Goal: Task Accomplishment & Management: Complete application form

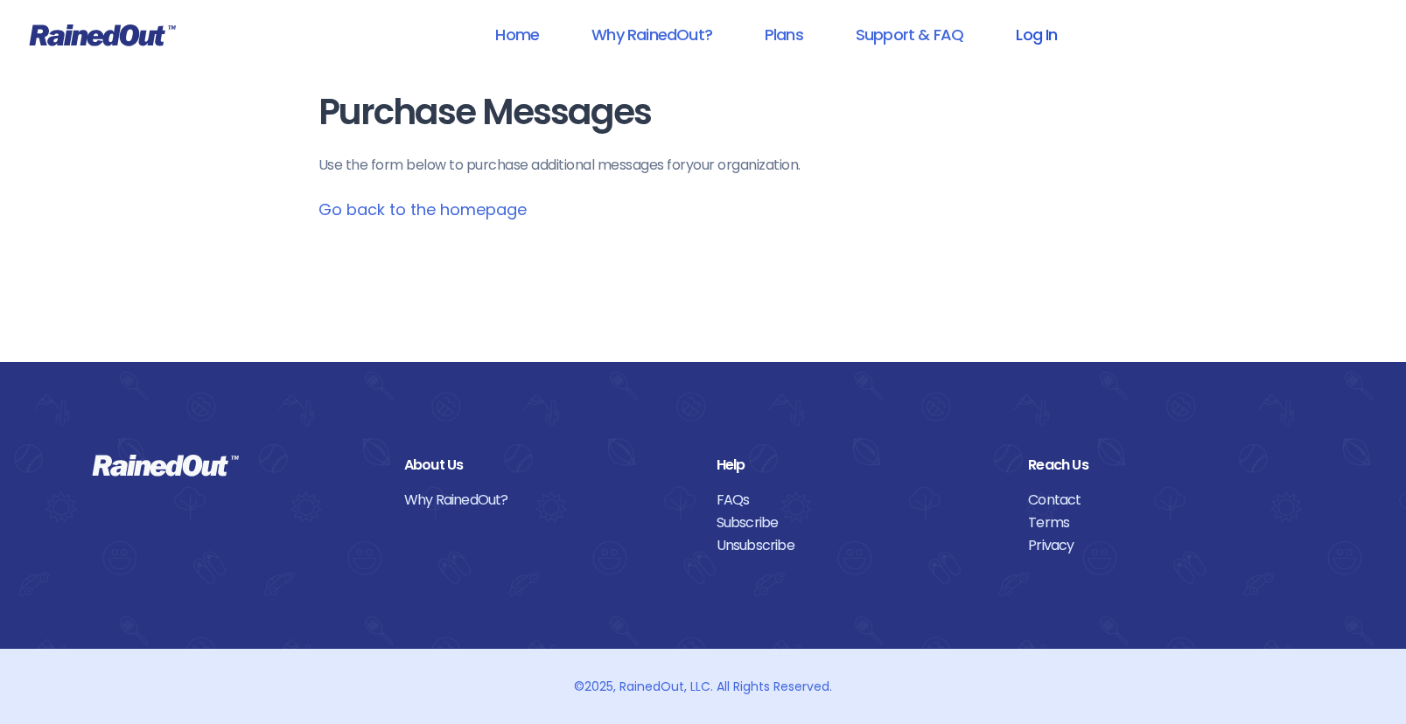
click at [1045, 24] on link "Log In" at bounding box center [1036, 34] width 87 height 39
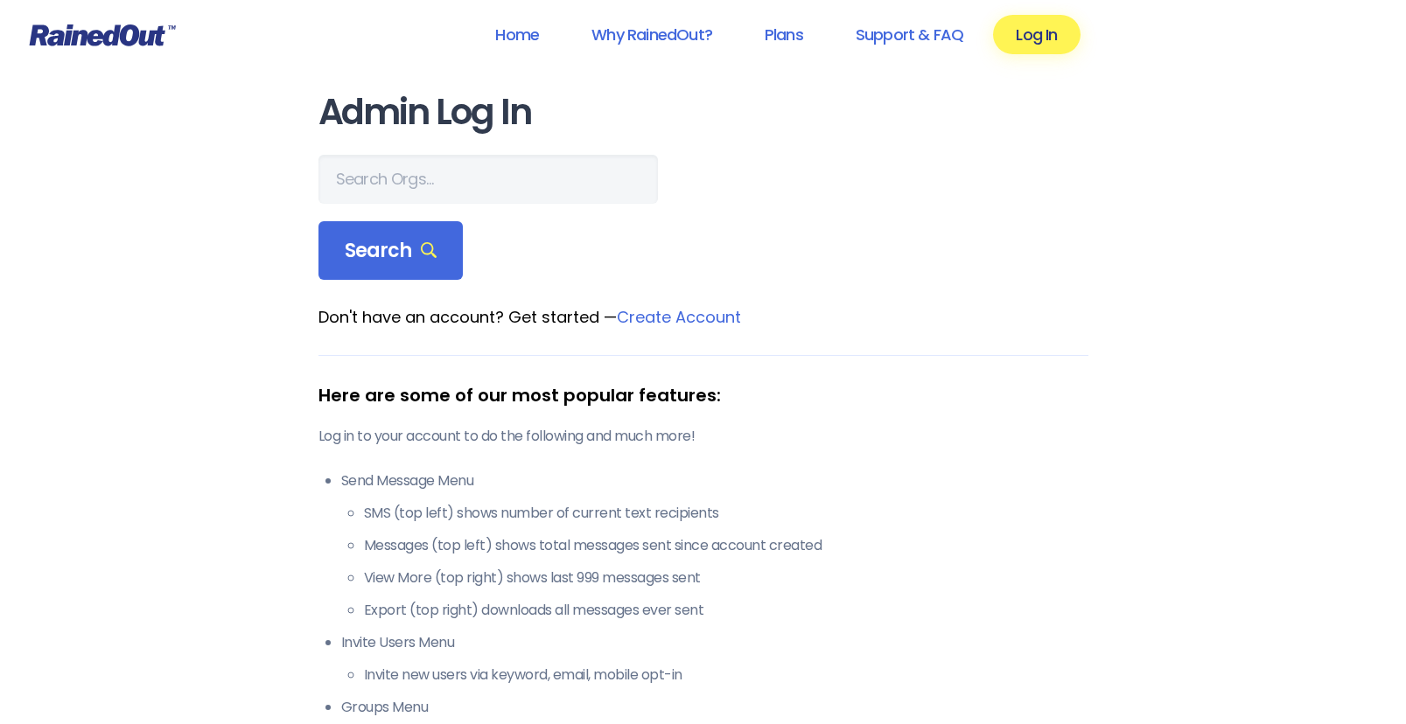
click at [1052, 9] on header "Home Why RainedOut? Plans Support & FAQ Log In" at bounding box center [703, 35] width 1406 height 70
click at [1052, 18] on link "Log In" at bounding box center [1036, 34] width 87 height 39
click at [1047, 23] on link "Log In" at bounding box center [1036, 34] width 87 height 39
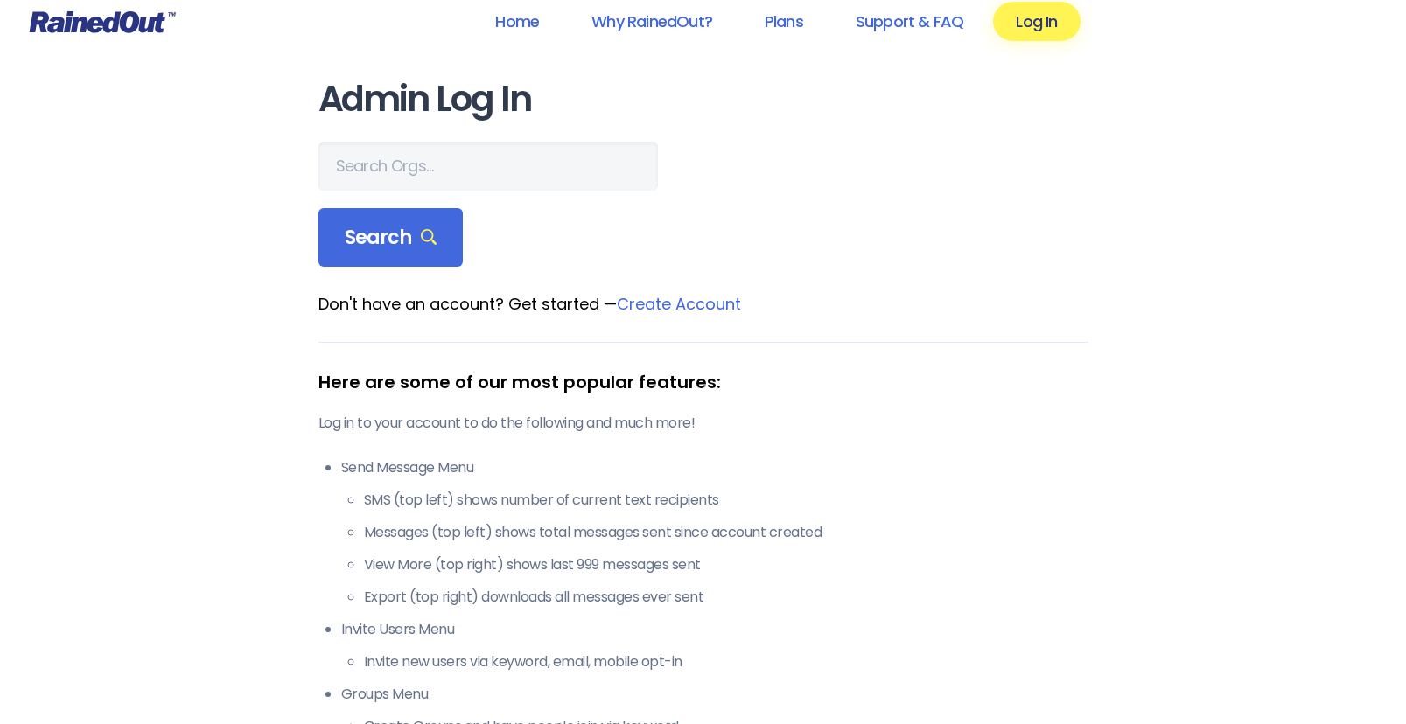
scroll to position [8, 0]
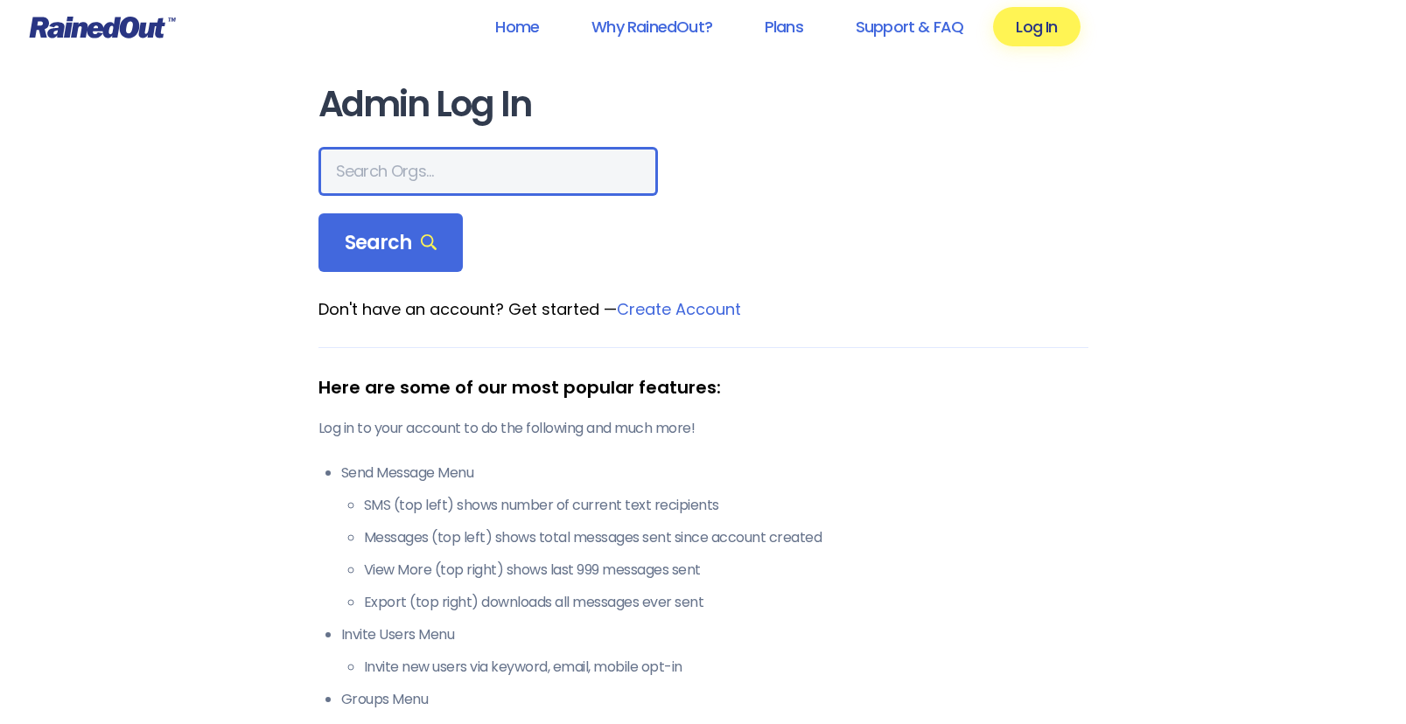
click at [457, 158] on input "text" at bounding box center [487, 171] width 339 height 49
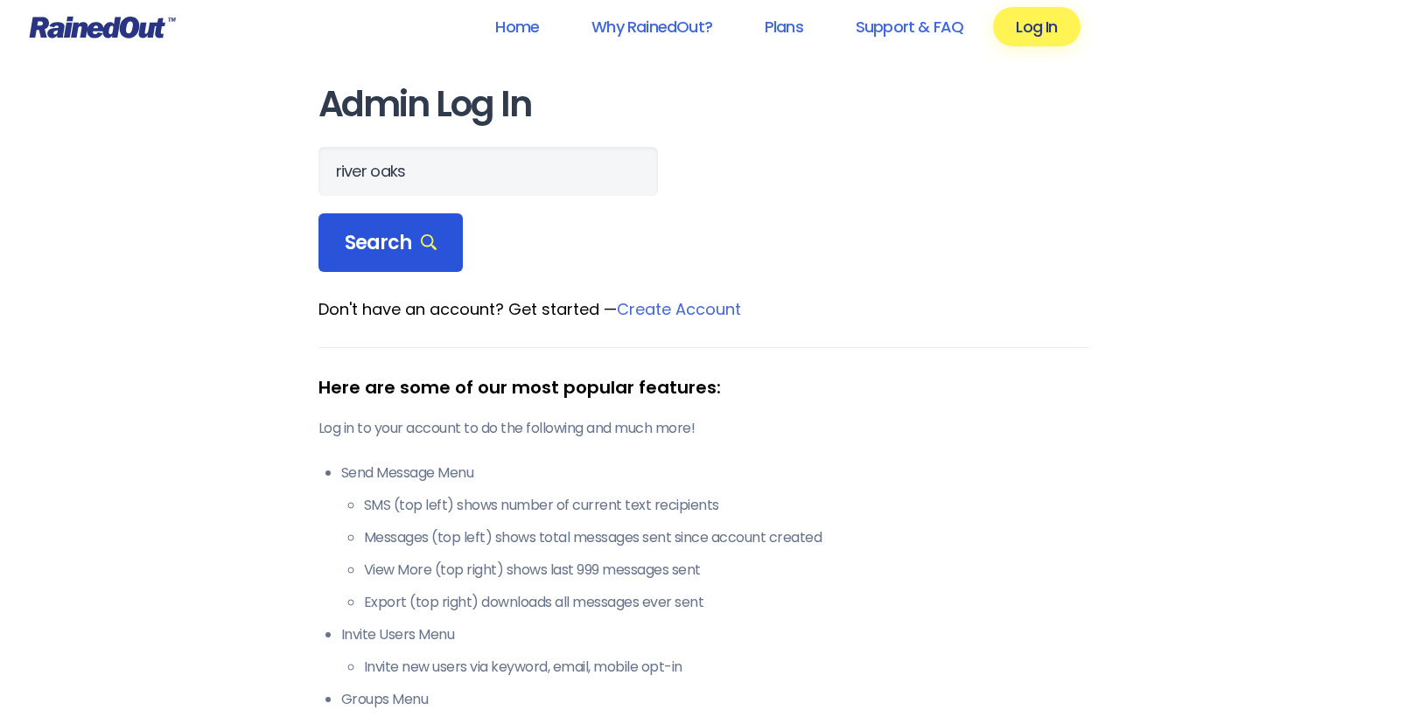
drag, startPoint x: 356, startPoint y: 208, endPoint x: 378, endPoint y: 236, distance: 35.5
click at [378, 236] on span "Search" at bounding box center [391, 243] width 93 height 24
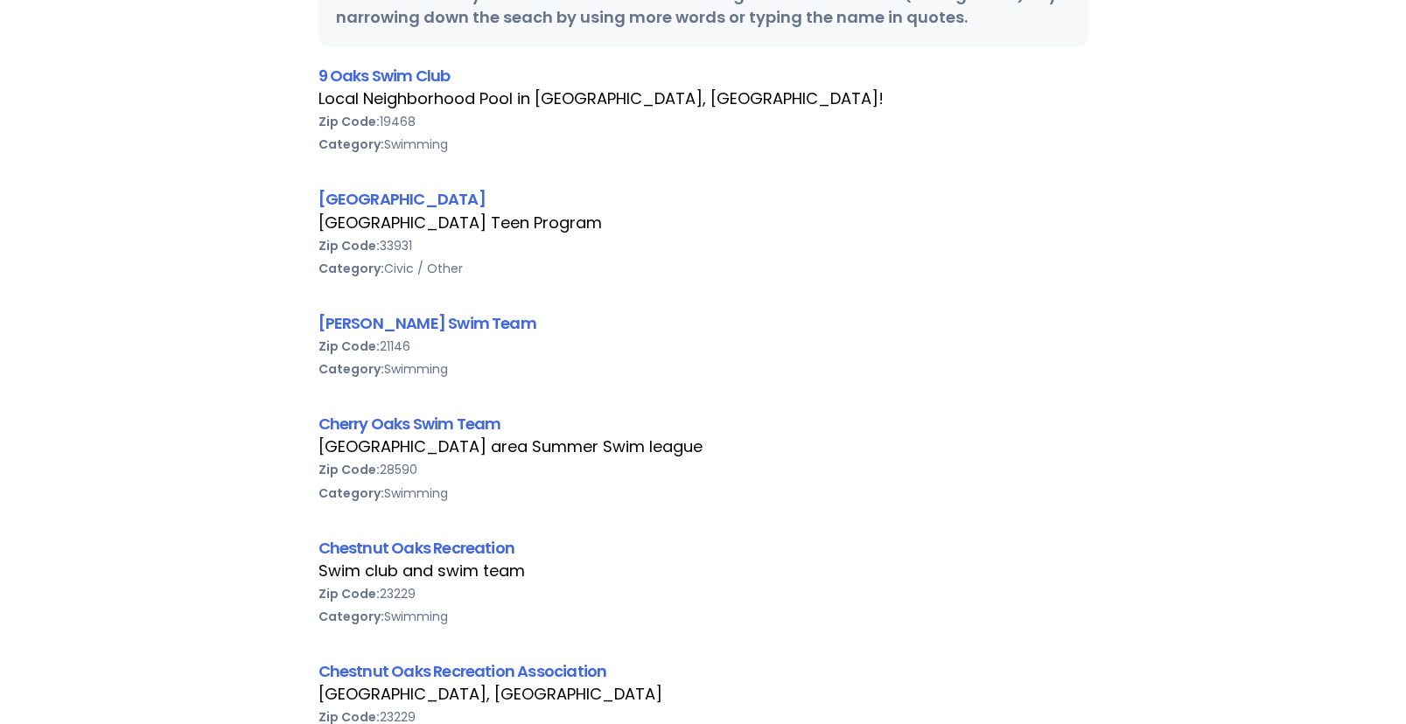
scroll to position [0, 0]
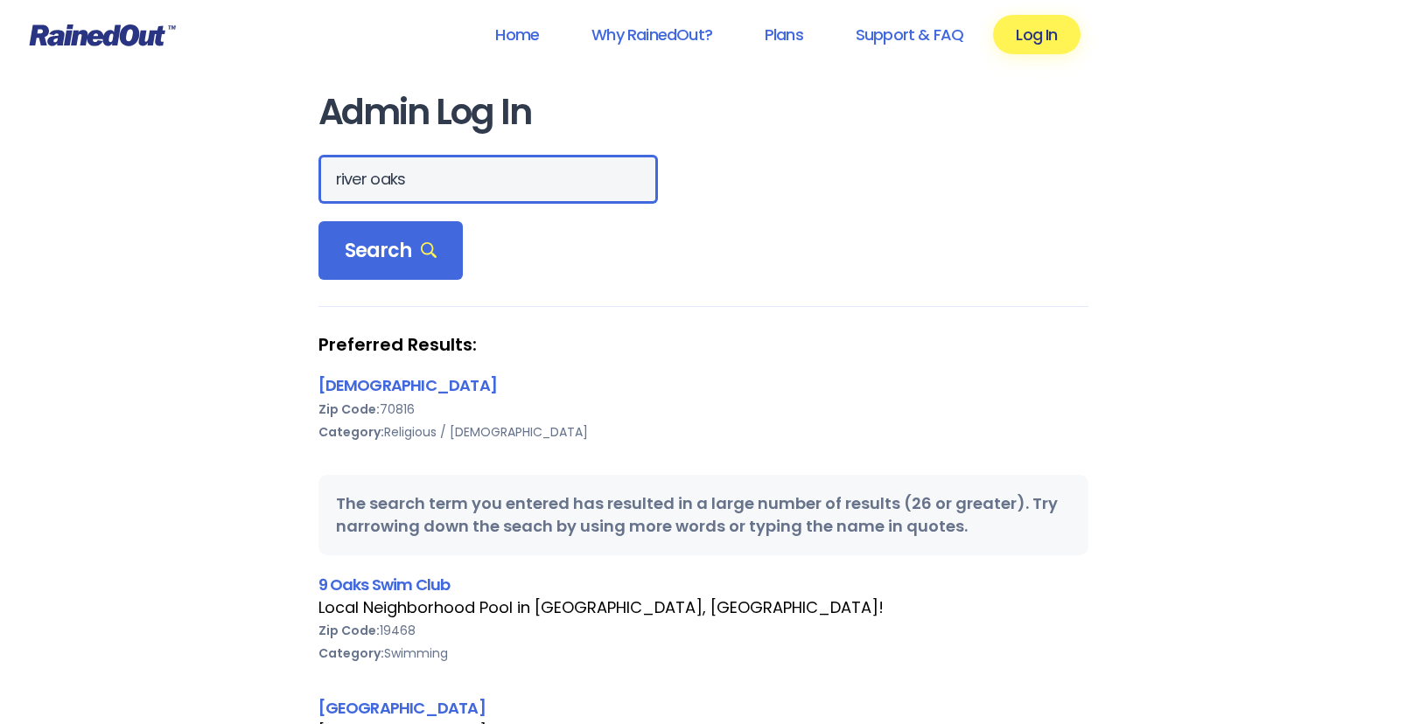
click at [463, 181] on input "river oaks" at bounding box center [487, 179] width 339 height 49
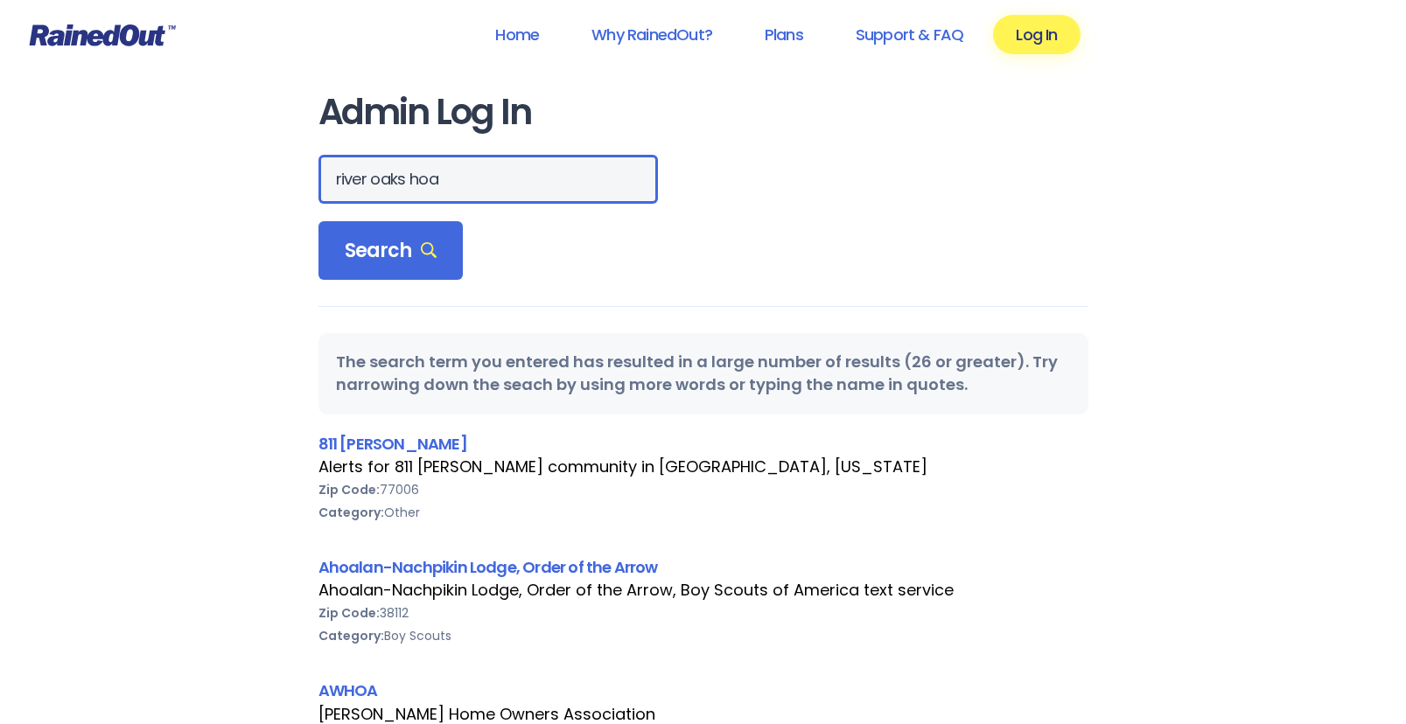
click at [440, 191] on input "river oaks hoa" at bounding box center [487, 179] width 339 height 49
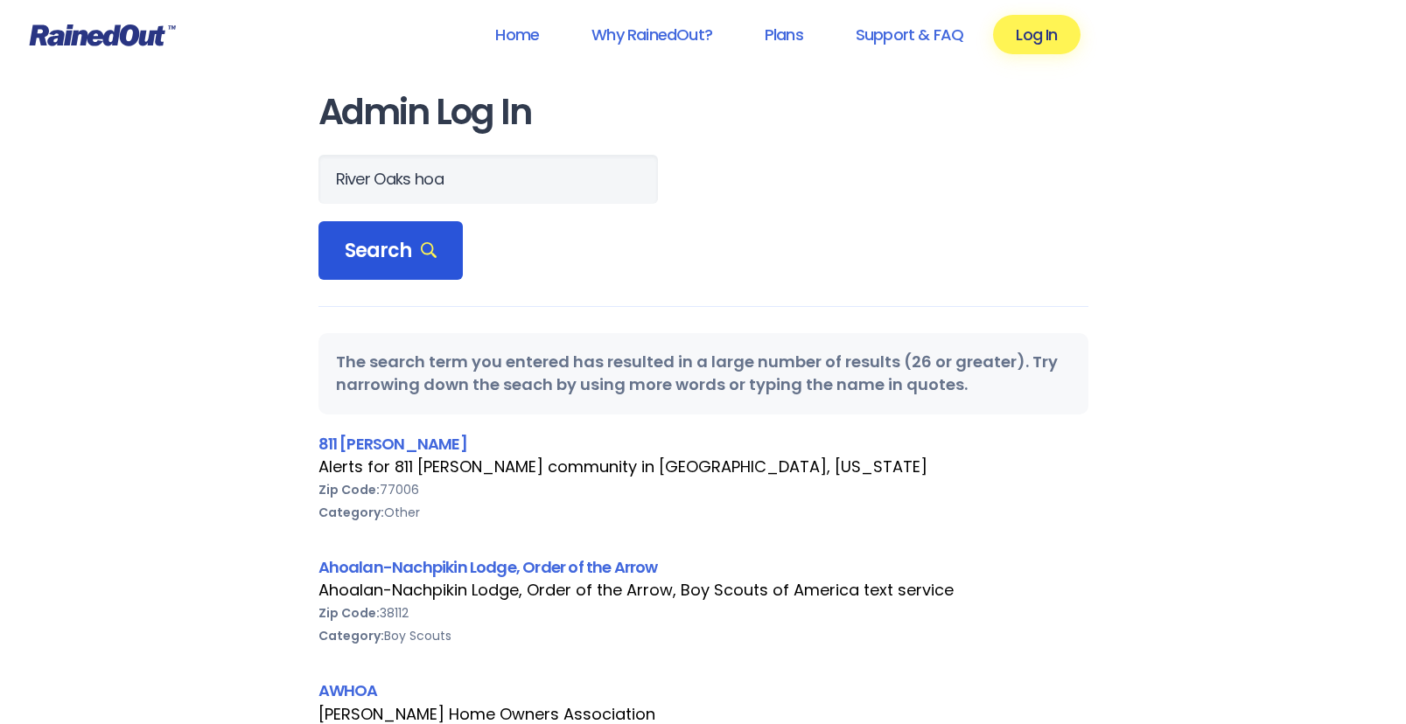
click at [429, 247] on icon at bounding box center [429, 250] width 17 height 17
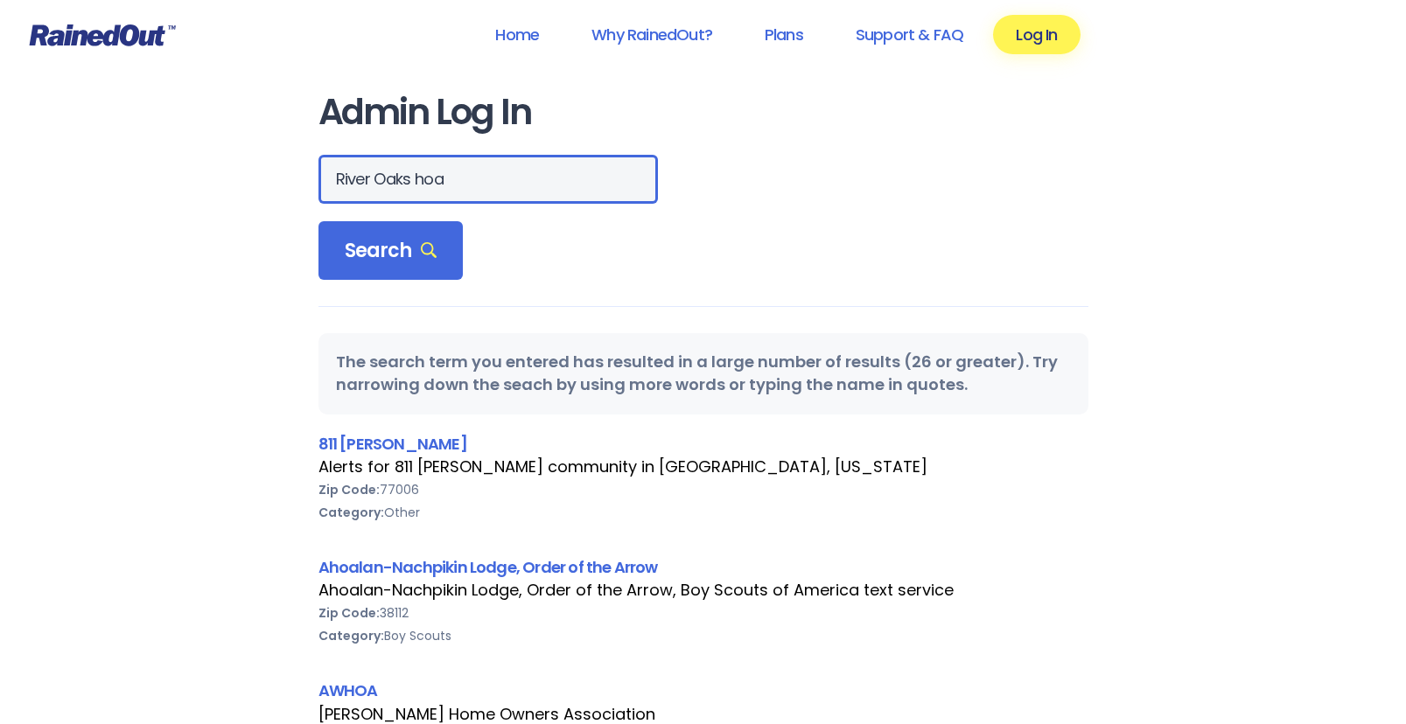
click at [462, 171] on input "River Oaks hoa" at bounding box center [487, 179] width 339 height 49
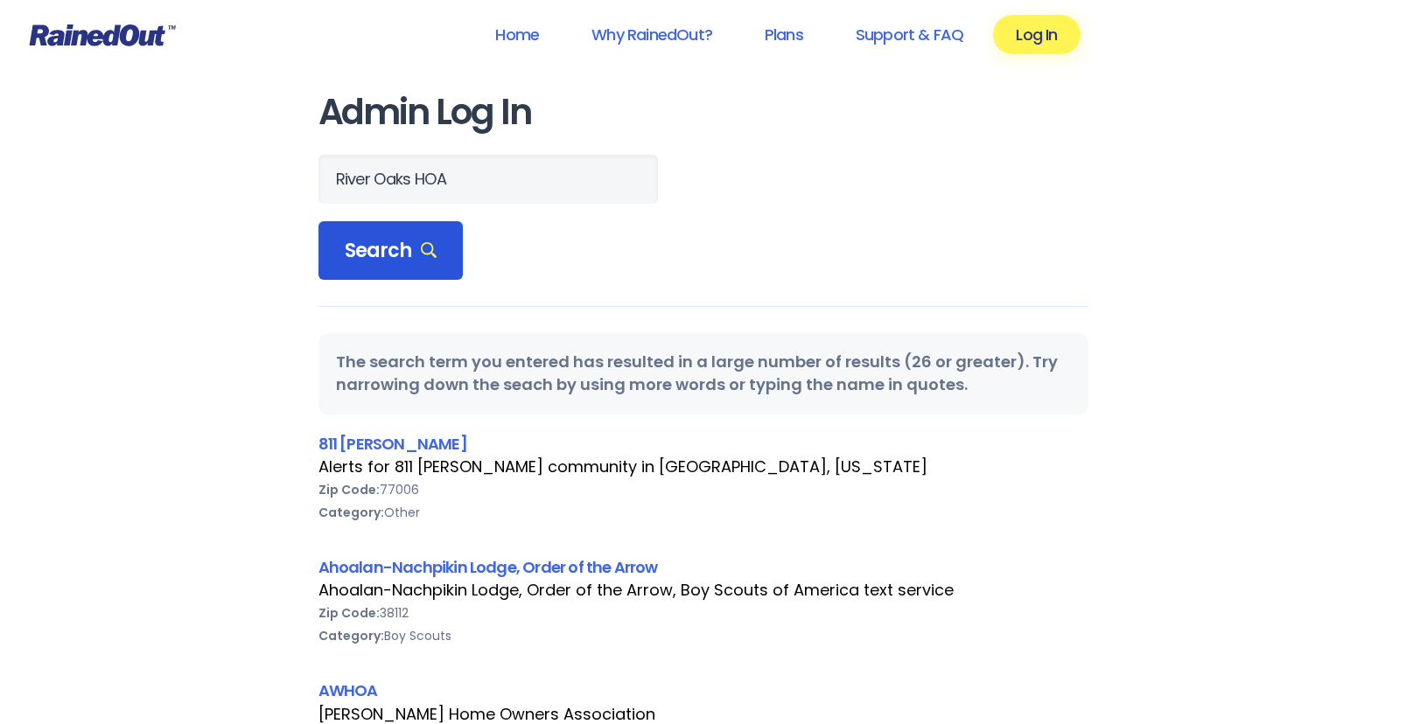
click at [375, 273] on div "Search" at bounding box center [390, 250] width 145 height 59
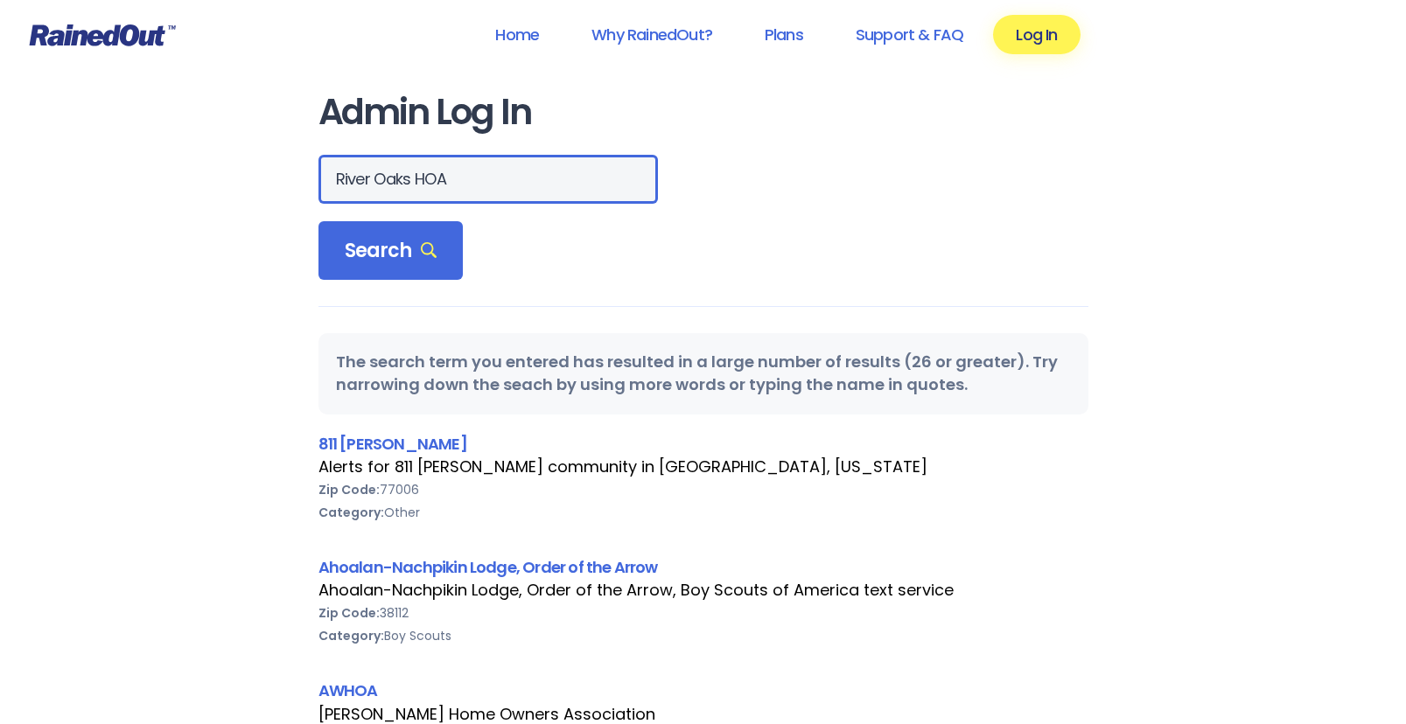
click at [491, 170] on input "River Oaks HOA" at bounding box center [487, 179] width 339 height 49
type input "RiverOaksHOA"
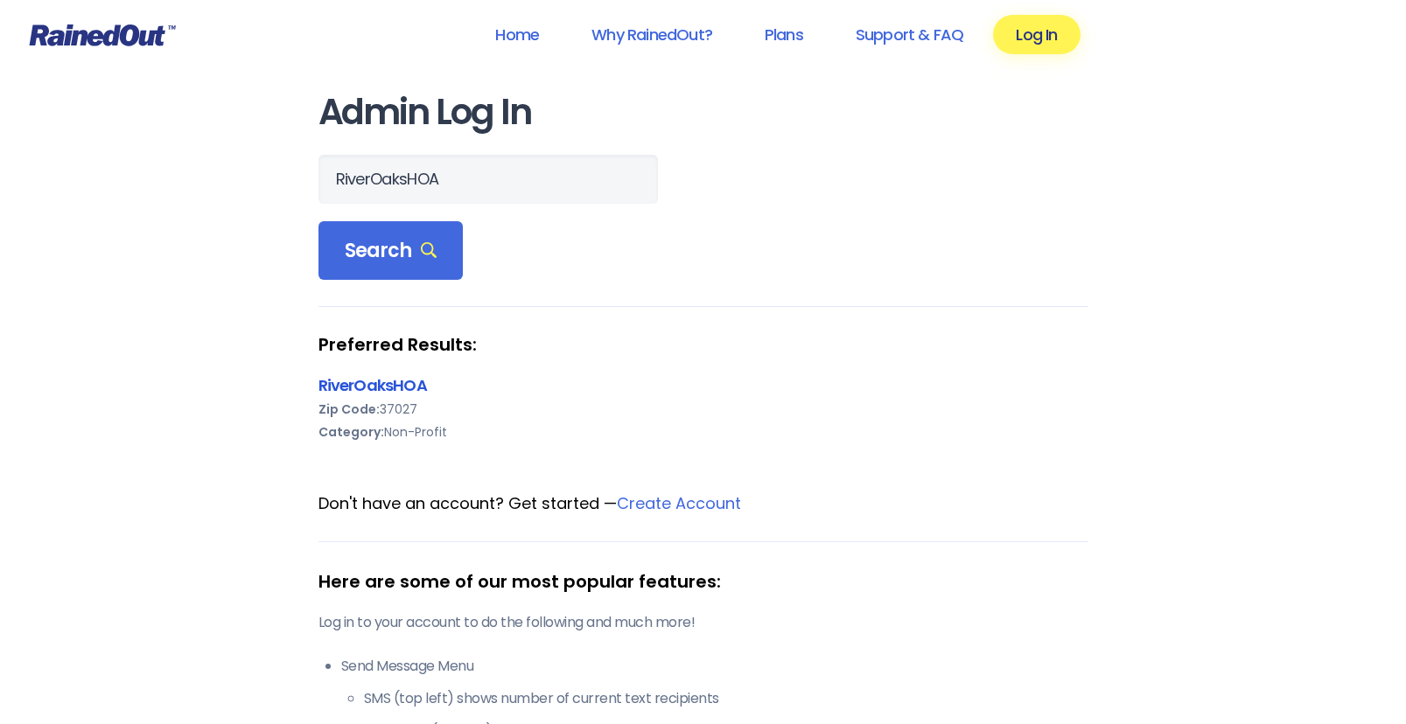
click at [397, 381] on link "RiverOaksHOA" at bounding box center [372, 385] width 108 height 22
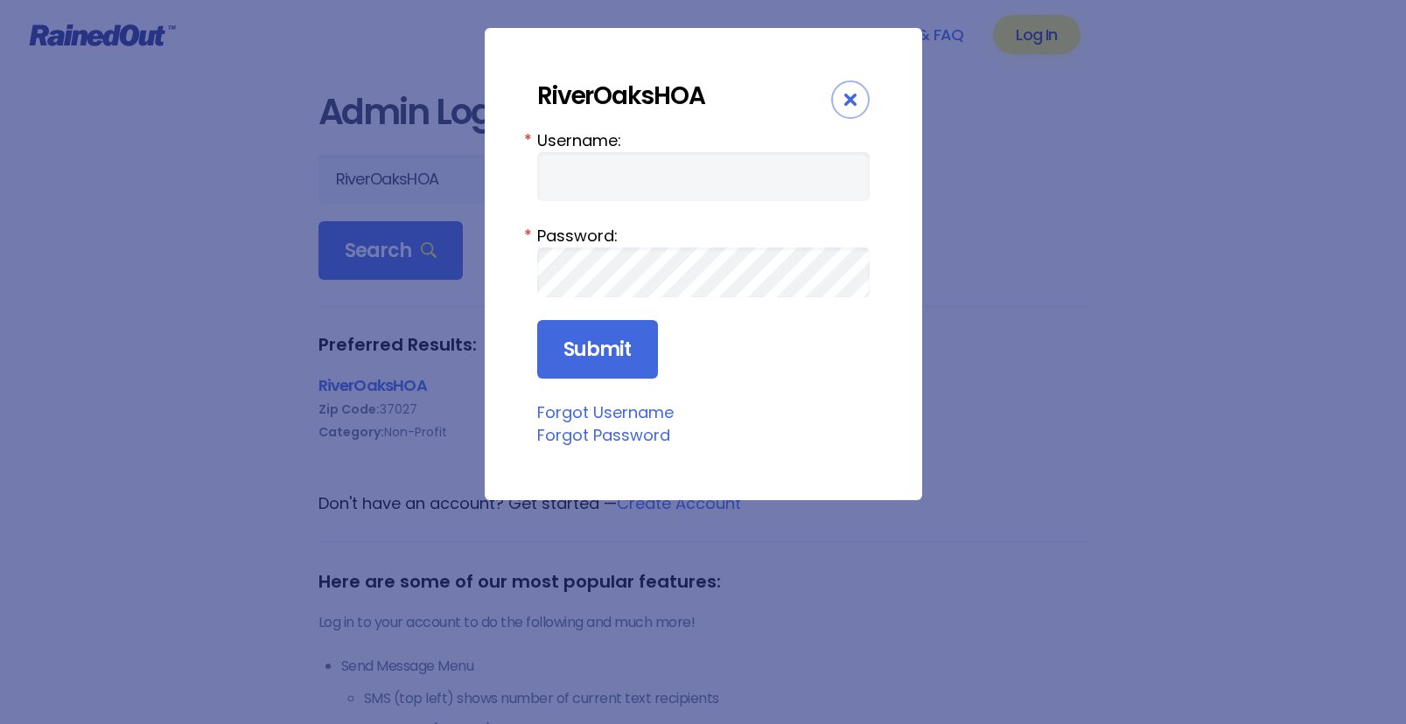
click at [662, 180] on input "Username:" at bounding box center [703, 176] width 332 height 49
click at [833, 186] on input "Username:" at bounding box center [703, 176] width 332 height 49
type input "riveroakshoa"
click at [606, 346] on input "Submit" at bounding box center [597, 349] width 121 height 59
